Goal: Task Accomplishment & Management: Manage account settings

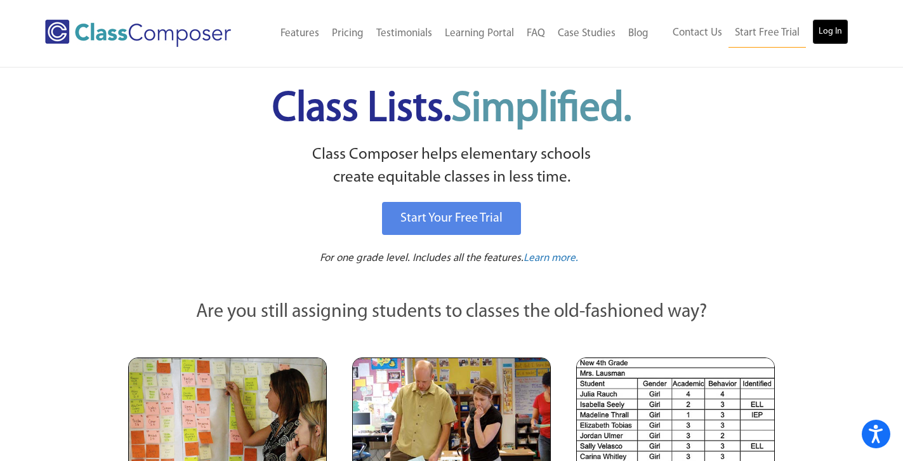
click at [822, 32] on link "Log In" at bounding box center [830, 31] width 36 height 25
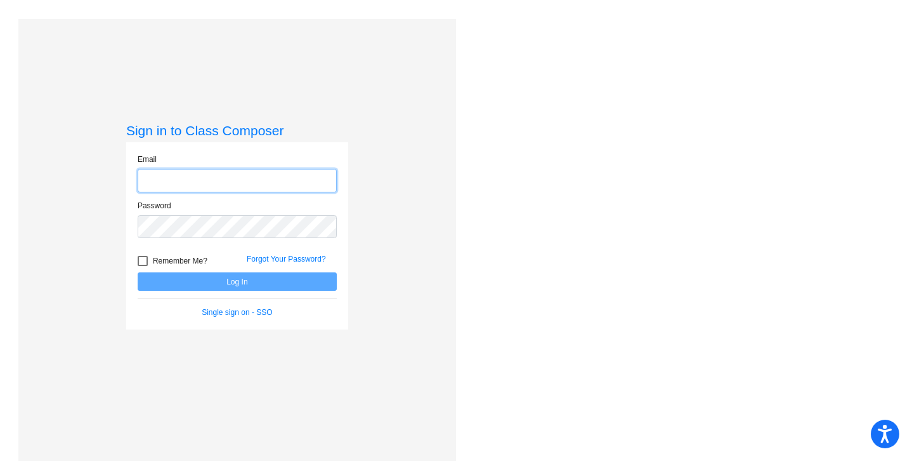
type input "chircos@vailschooldistrict.org"
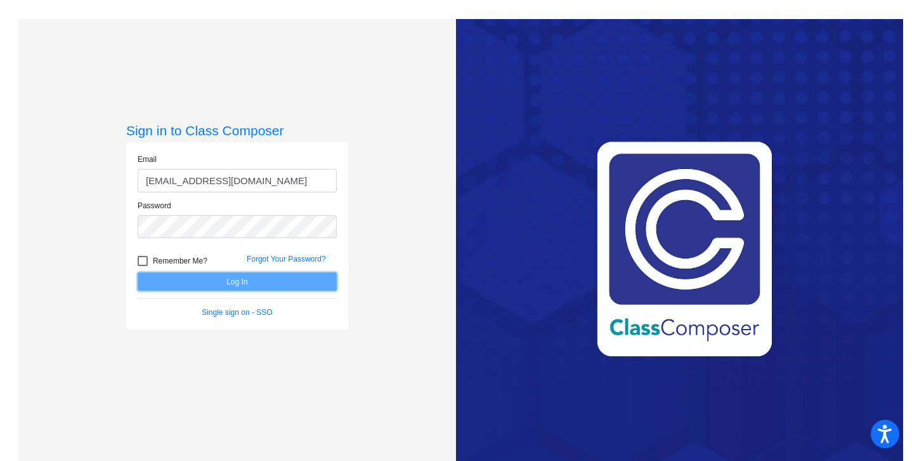
click at [294, 279] on button "Log In" at bounding box center [237, 281] width 199 height 18
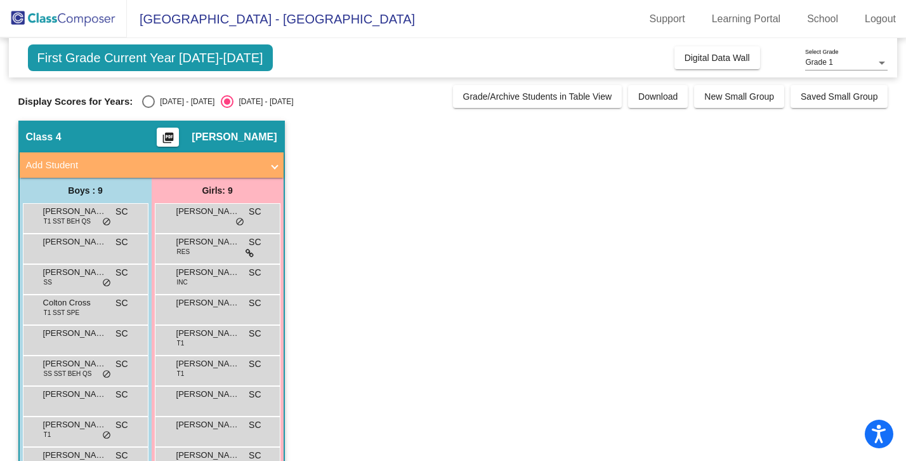
click at [146, 103] on div "Select an option" at bounding box center [148, 101] width 13 height 13
click at [148, 108] on input "2024 - 2025" at bounding box center [148, 108] width 1 height 1
radio input "true"
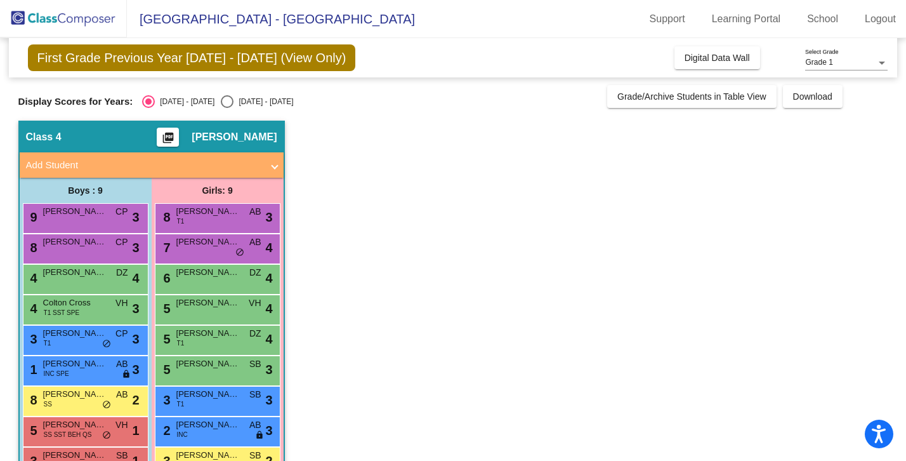
scroll to position [37, 0]
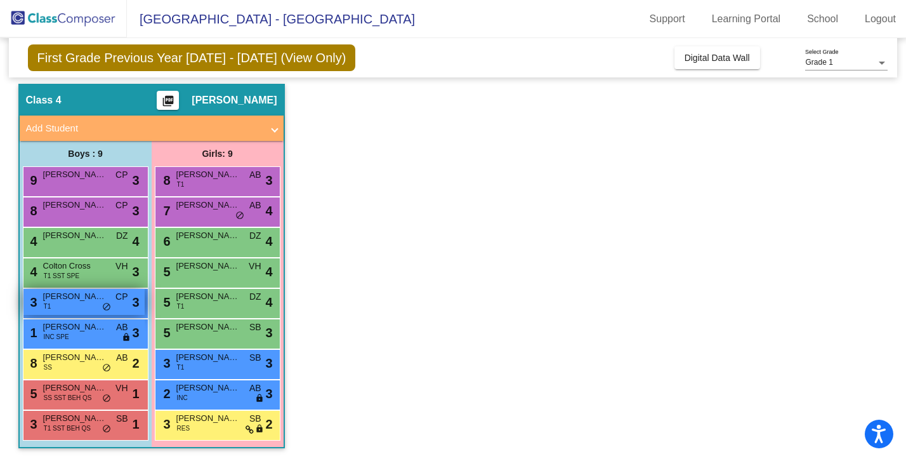
click at [89, 301] on span "Killian Chapman" at bounding box center [74, 296] width 63 height 13
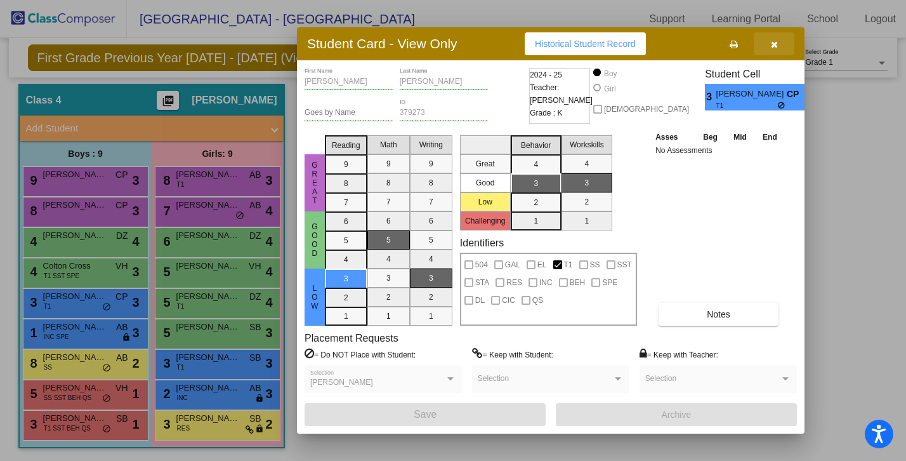
click at [768, 51] on button "button" at bounding box center [774, 43] width 41 height 23
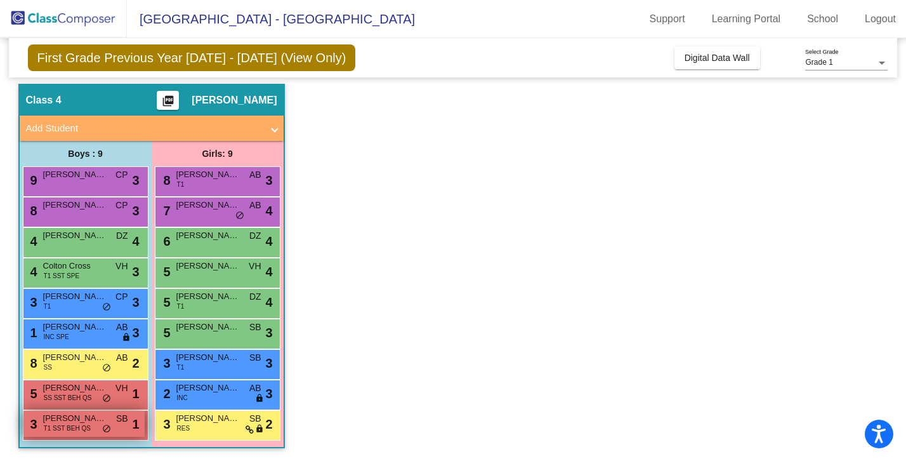
click at [73, 428] on span "T1 SST BEH QS" at bounding box center [67, 428] width 47 height 10
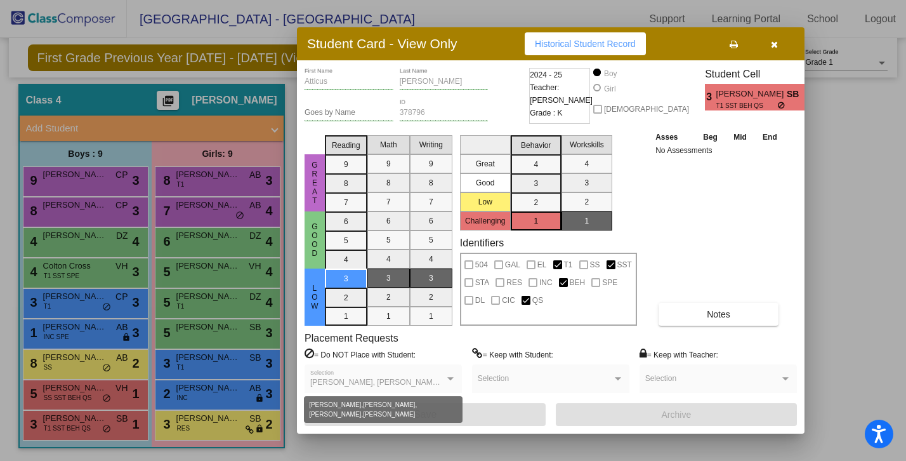
click at [446, 381] on div at bounding box center [450, 378] width 11 height 9
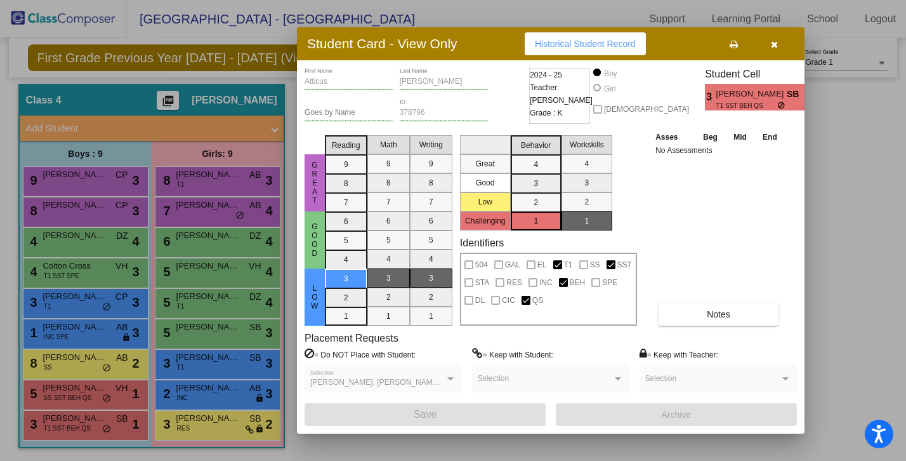
click at [446, 381] on div at bounding box center [450, 378] width 11 height 9
click at [449, 374] on div at bounding box center [450, 378] width 11 height 9
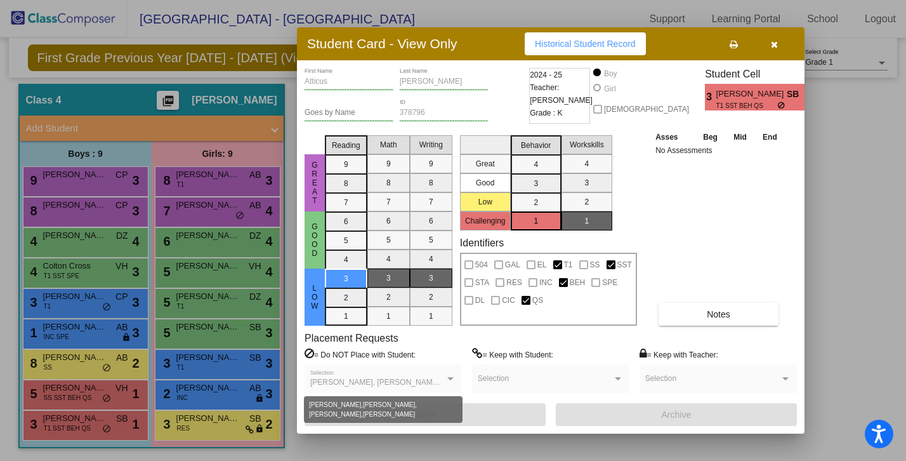
click at [341, 381] on span "Aiden Presley, Joshua Kurikesu, Mathias Calderon, Musa Rytting" at bounding box center [441, 382] width 263 height 9
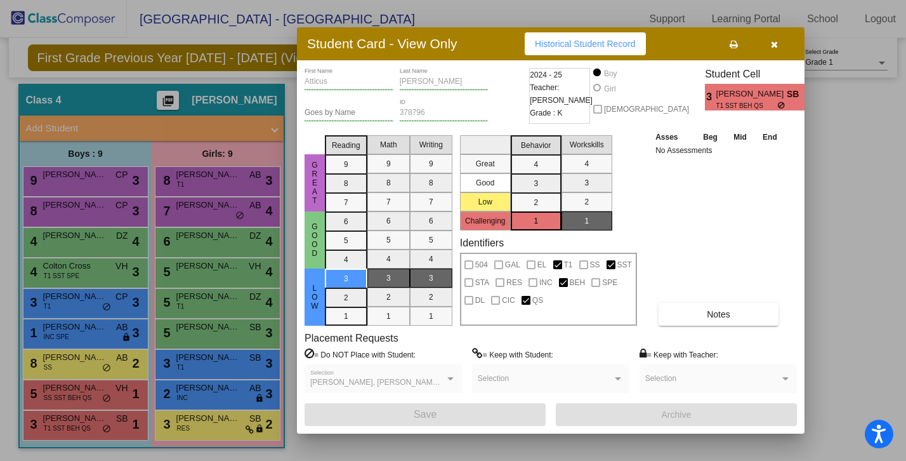
click at [341, 381] on span "Aiden Presley, Joshua Kurikesu, Mathias Calderon, Musa Rytting" at bounding box center [441, 382] width 263 height 9
click at [773, 46] on icon "button" at bounding box center [774, 44] width 7 height 9
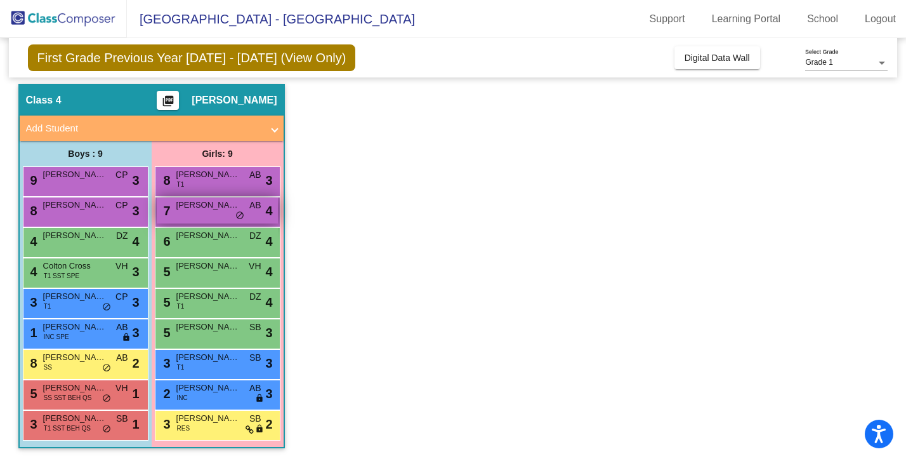
click at [216, 204] on span "Abigail Figueroa" at bounding box center [207, 205] width 63 height 13
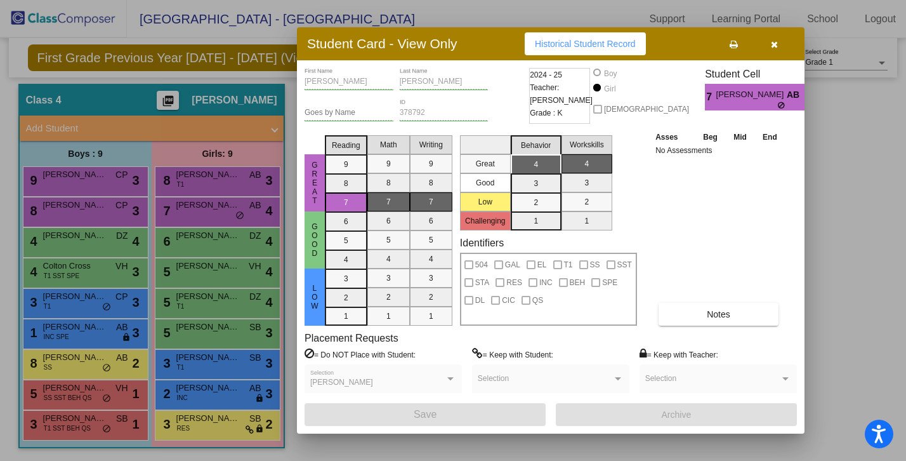
click at [782, 44] on button "button" at bounding box center [774, 43] width 41 height 23
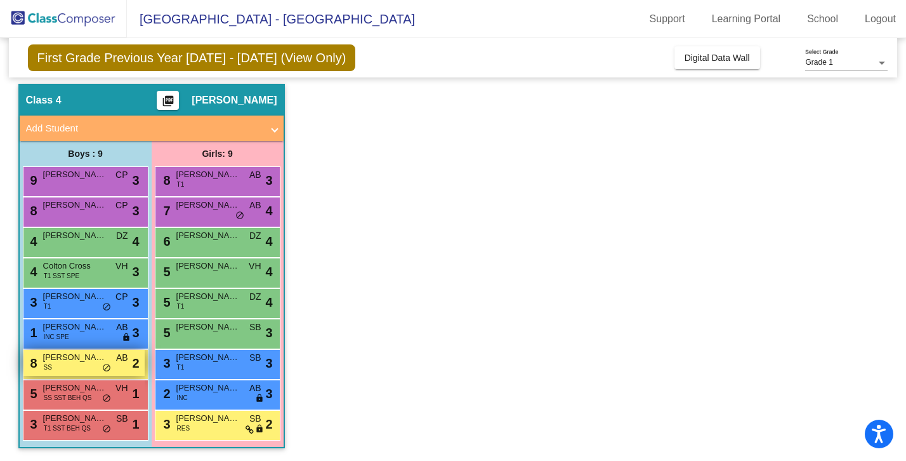
click at [79, 364] on div "8 Bernardo Acosta SS AB lock do_not_disturb_alt 2" at bounding box center [83, 363] width 121 height 26
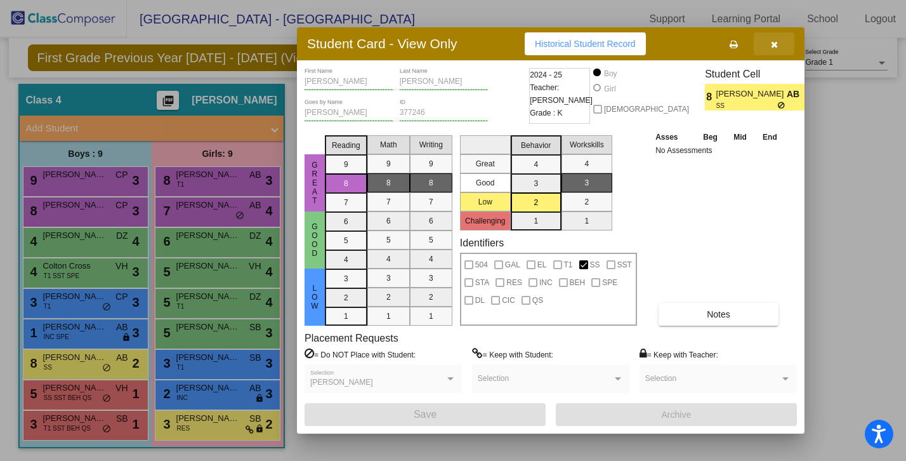
click at [772, 52] on button "button" at bounding box center [774, 43] width 41 height 23
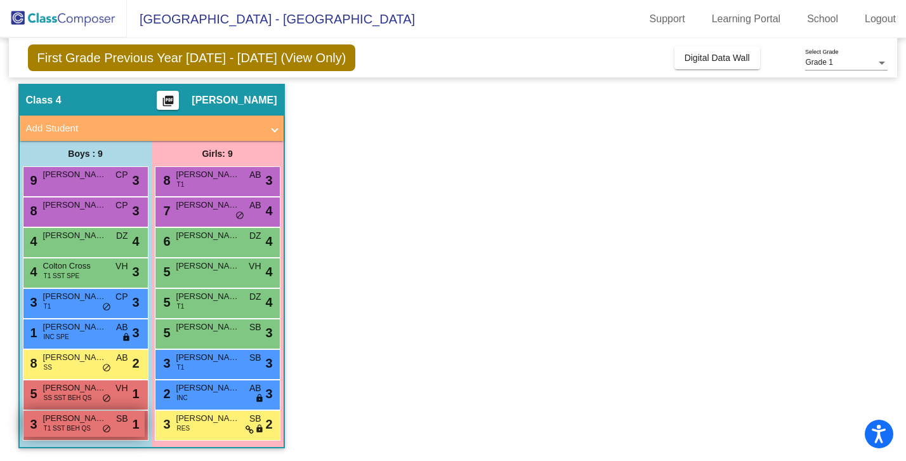
click at [88, 424] on span "T1 SST BEH QS" at bounding box center [67, 428] width 47 height 10
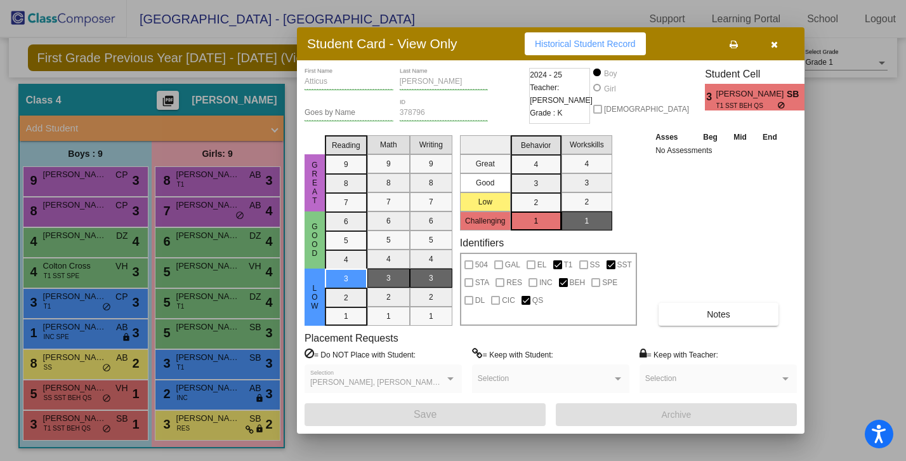
scroll to position [0, 0]
click at [774, 44] on icon "button" at bounding box center [774, 44] width 7 height 9
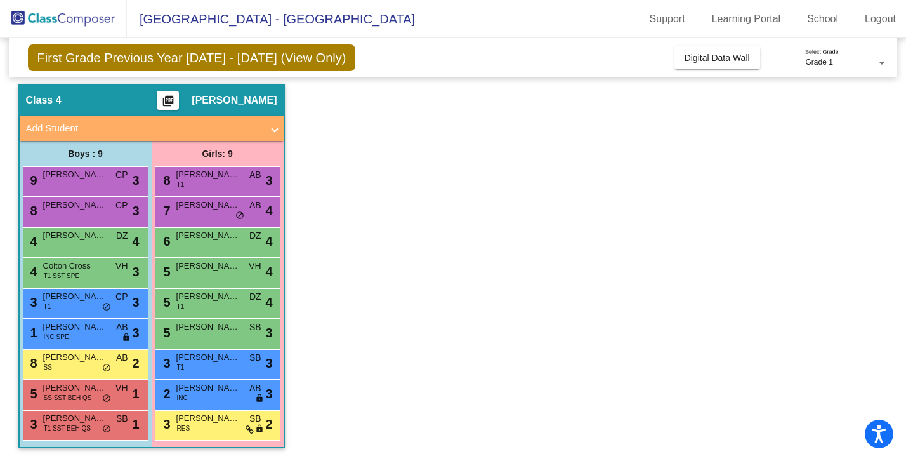
click at [65, 406] on div "5 Jordan Rich SS SST BEH QS VH lock do_not_disturb_alt 1" at bounding box center [86, 394] width 126 height 30
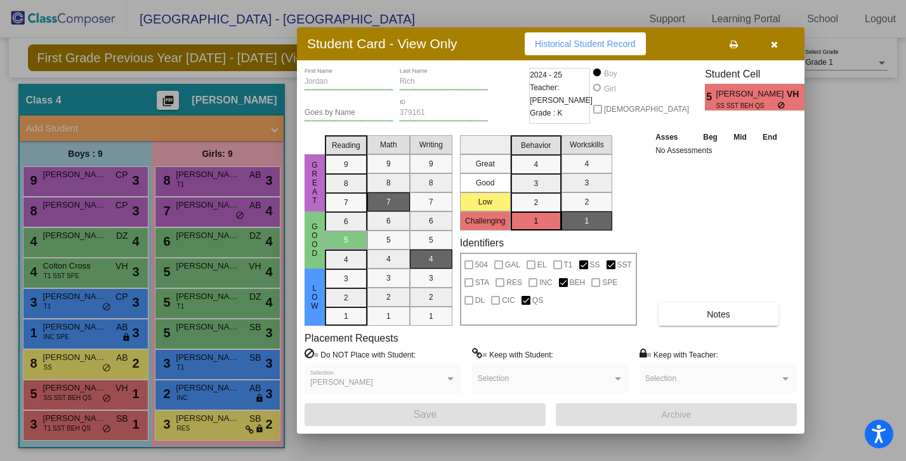
click at [779, 42] on button "button" at bounding box center [774, 43] width 41 height 23
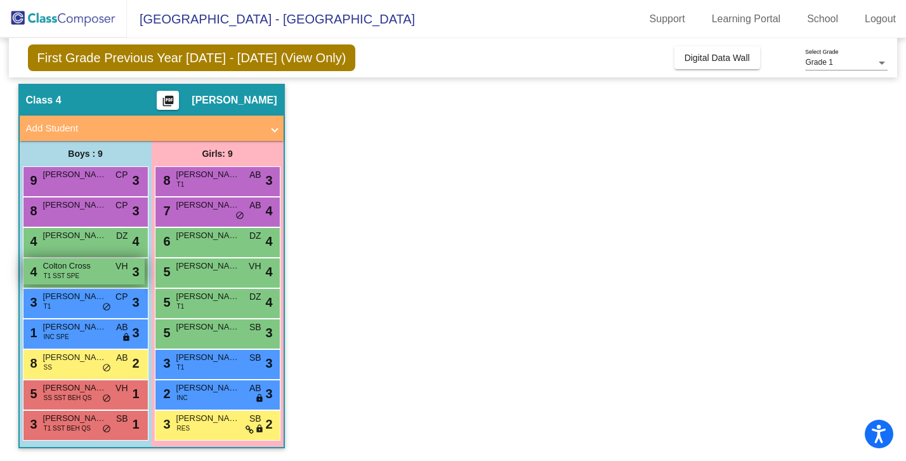
click at [87, 275] on div "4 Colton Cross T1 SST SPE VH lock do_not_disturb_alt 3" at bounding box center [83, 271] width 121 height 26
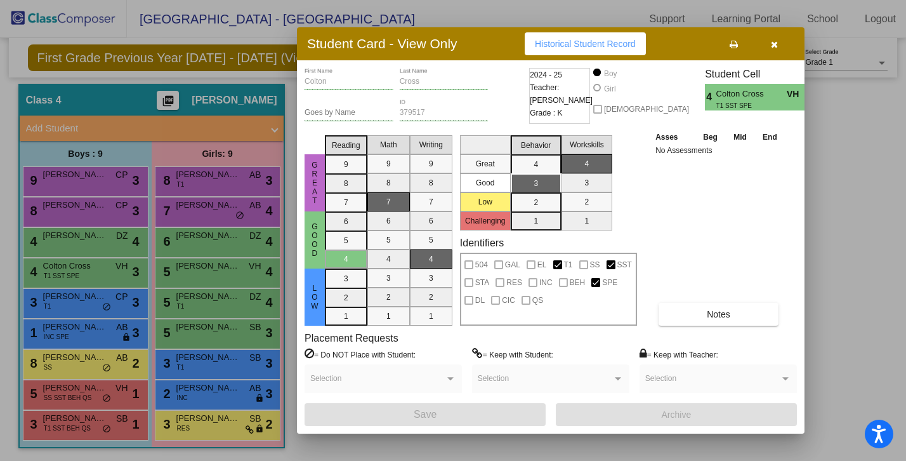
click at [774, 44] on icon "button" at bounding box center [774, 44] width 7 height 9
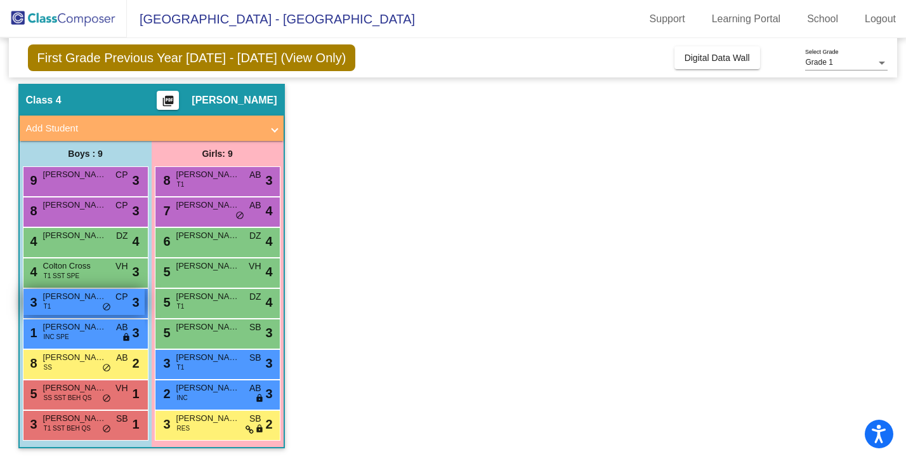
click at [82, 306] on div "3 Killian Chapman T1 CP lock do_not_disturb_alt 3" at bounding box center [83, 302] width 121 height 26
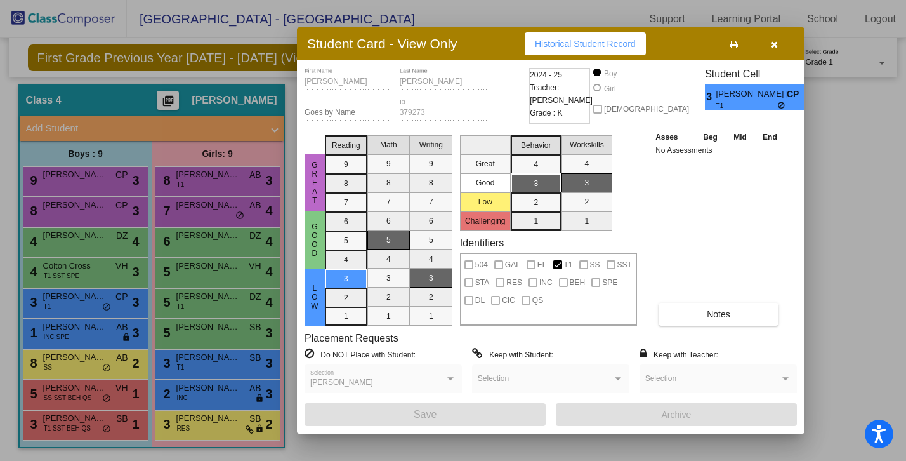
click at [598, 36] on button "Historical Student Record" at bounding box center [585, 43] width 121 height 23
